Goal: Transaction & Acquisition: Purchase product/service

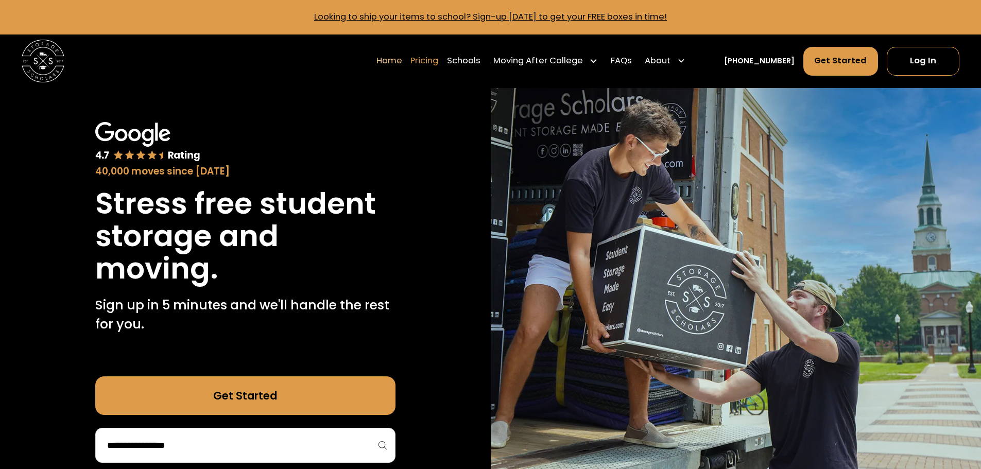
click at [437, 62] on link "Pricing" at bounding box center [424, 61] width 28 height 30
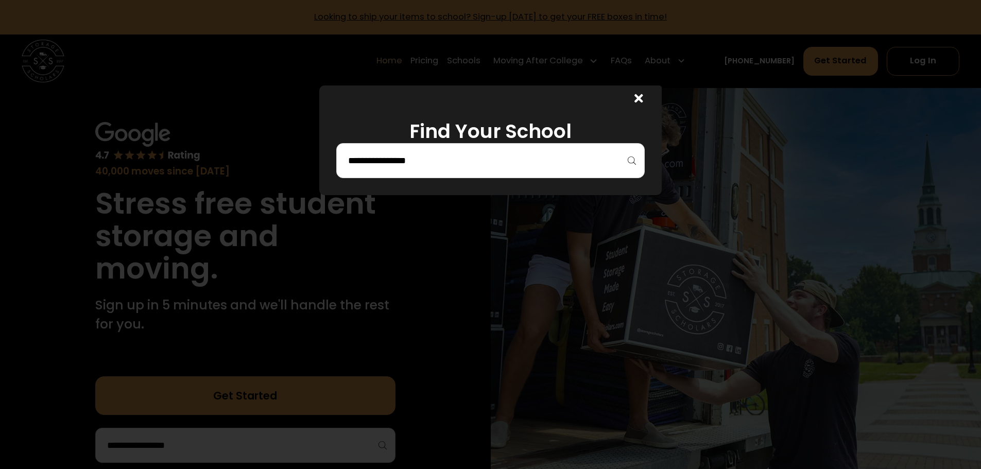
click at [448, 173] on div at bounding box center [490, 160] width 308 height 35
click at [442, 151] on div at bounding box center [490, 160] width 308 height 35
click at [437, 162] on input "search" at bounding box center [490, 161] width 287 height 18
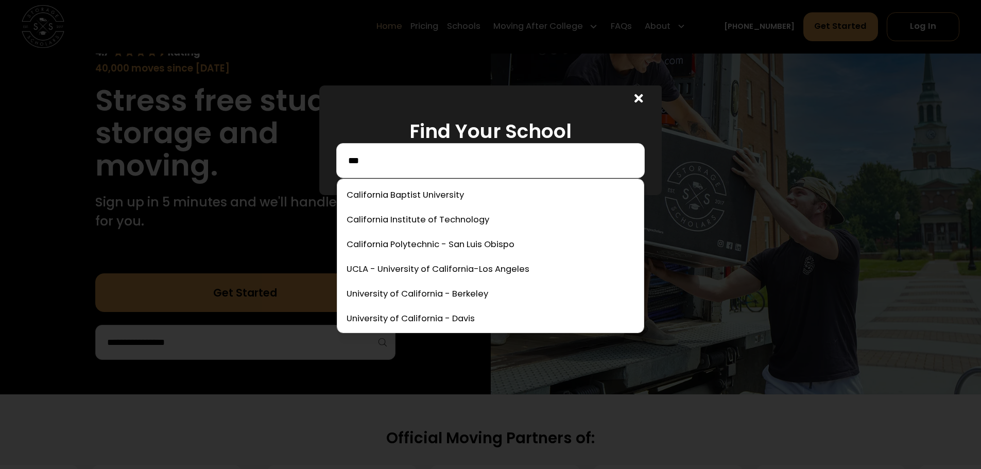
type input "***"
click at [642, 98] on icon at bounding box center [638, 98] width 9 height 9
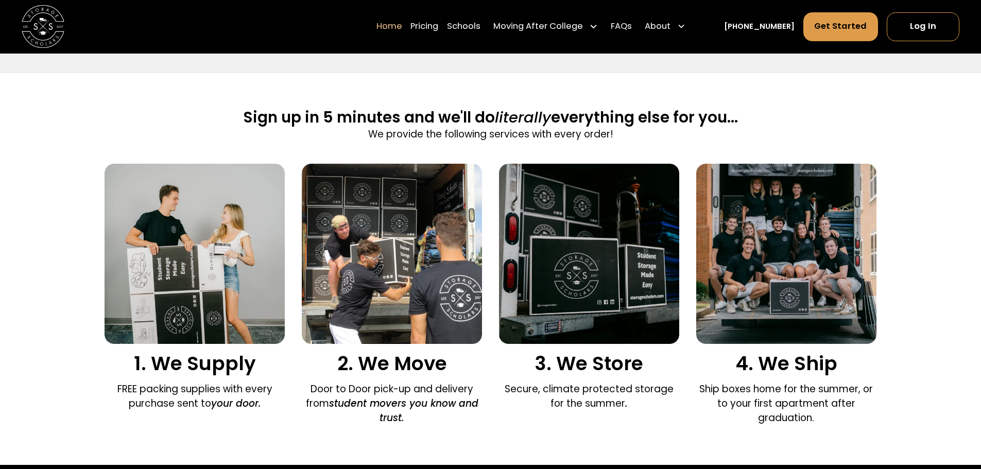
scroll to position [669, 0]
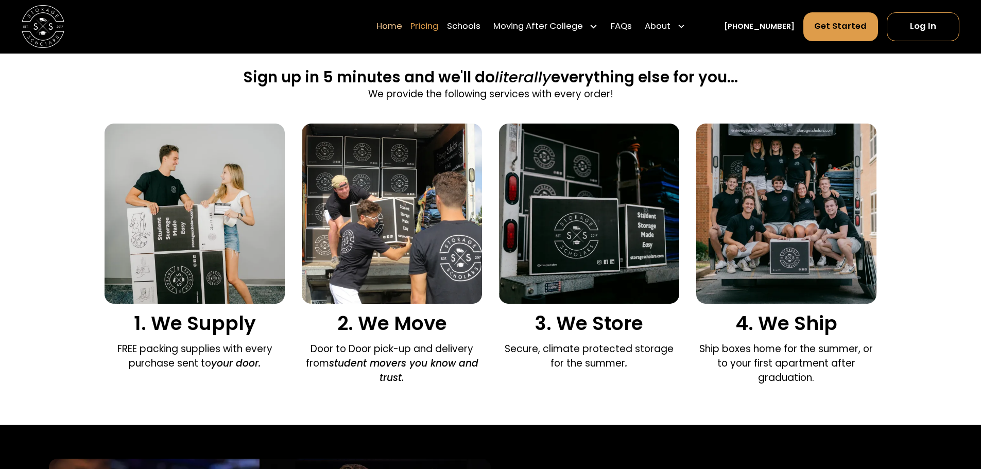
click at [434, 24] on link "Pricing" at bounding box center [424, 27] width 28 height 30
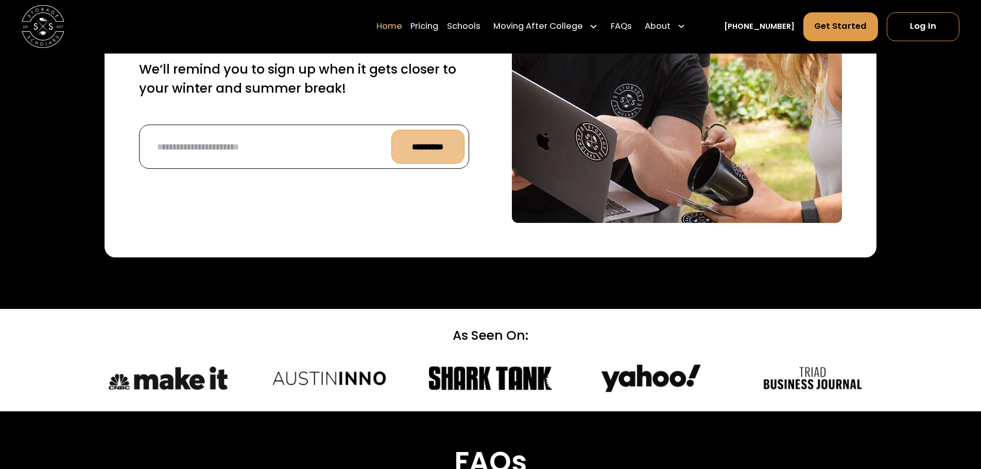
scroll to position [2831, 0]
